Goal: Transaction & Acquisition: Purchase product/service

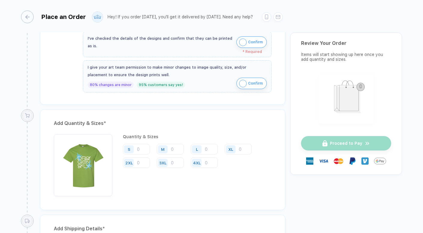
scroll to position [203, 0]
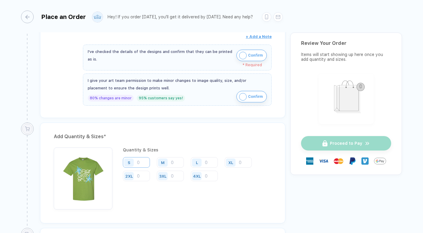
click at [140, 165] on input "number" at bounding box center [136, 162] width 27 height 11
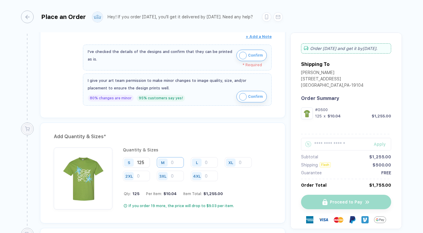
type input "125"
click at [176, 162] on input "number" at bounding box center [170, 162] width 27 height 11
type input "125"
click at [211, 161] on input "number" at bounding box center [204, 162] width 27 height 11
type input "125"
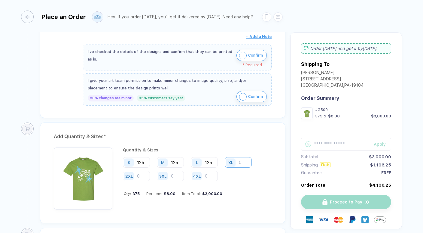
click at [249, 159] on input "number" at bounding box center [238, 162] width 27 height 11
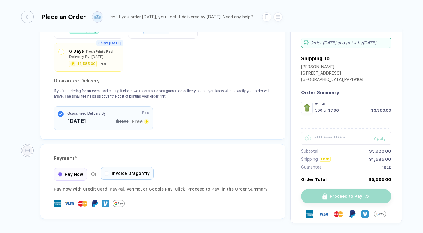
scroll to position [579, 0]
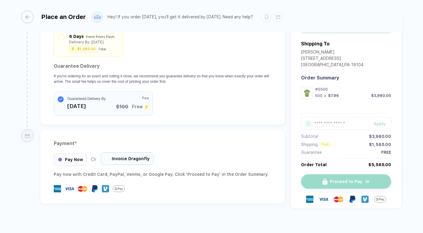
type input "125"
click at [122, 156] on span "Invoice Dragonfly" at bounding box center [131, 158] width 38 height 5
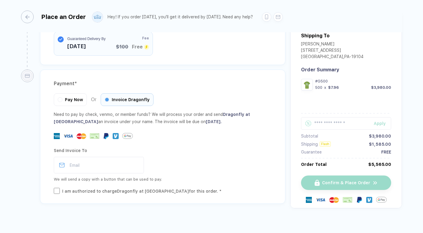
scroll to position [0, 0]
click at [325, 1] on div "Place an Order Hey! If you order [DATE], you'll get it delivered by [DATE]. Nee…" at bounding box center [211, 16] width 381 height 32
click at [144, 134] on div "Need to pay by check, venmo, or member funds? We will process your order and se…" at bounding box center [163, 153] width 218 height 84
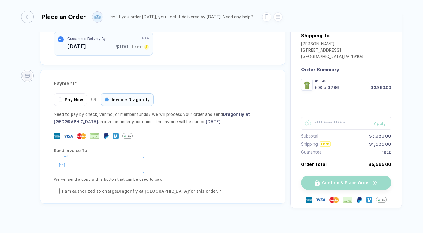
click at [134, 157] on input "email" at bounding box center [99, 165] width 90 height 17
click at [202, 161] on div "Email" at bounding box center [163, 165] width 218 height 17
click at [121, 157] on input "email" at bounding box center [99, 165] width 90 height 17
click at [153, 157] on div "Email" at bounding box center [163, 165] width 218 height 17
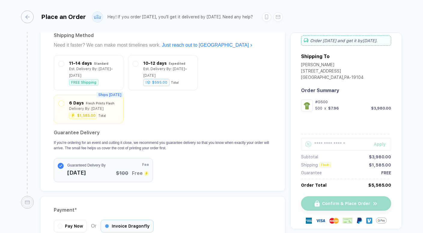
scroll to position [495, 0]
